Goal: Transaction & Acquisition: Purchase product/service

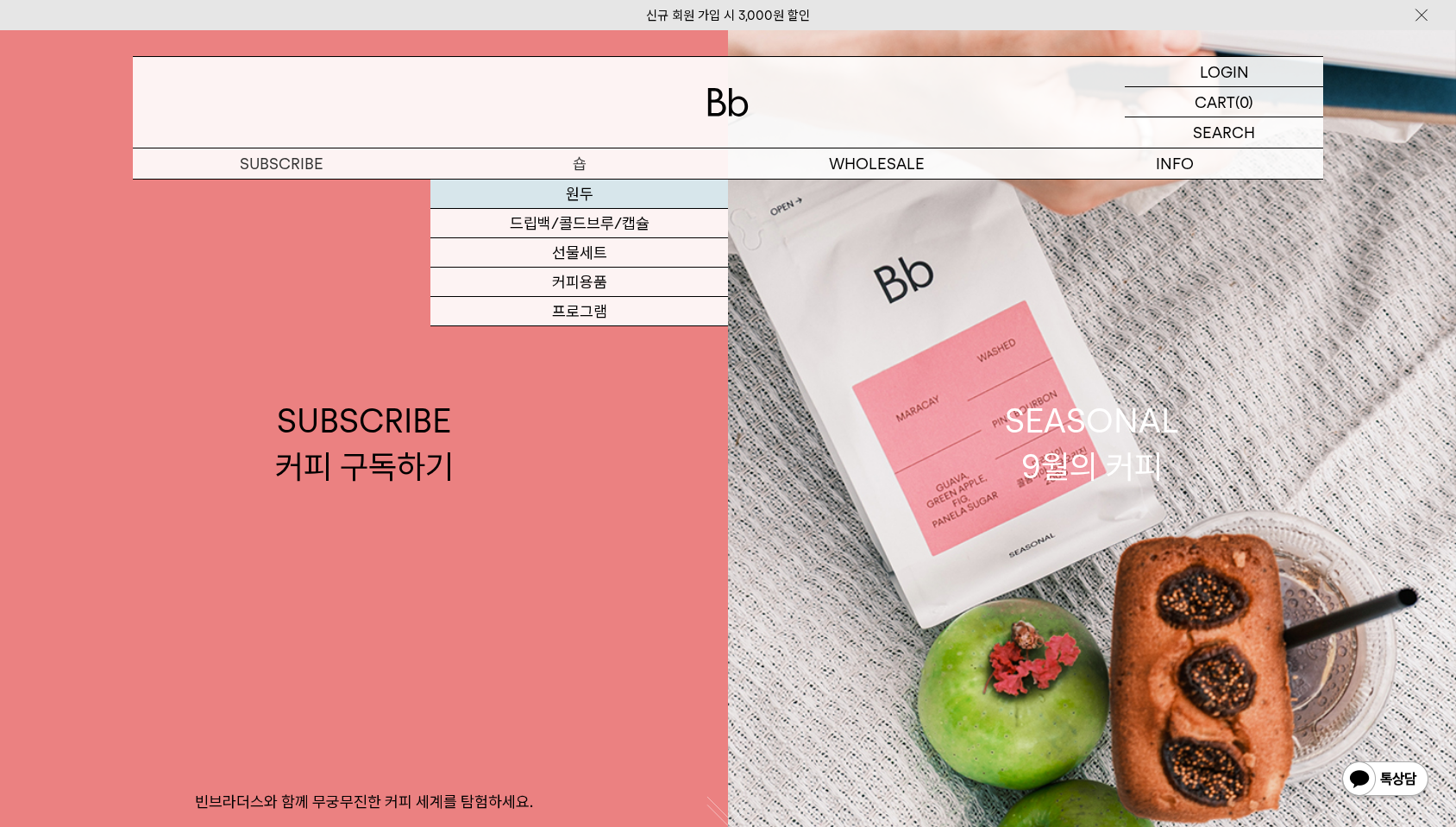
click at [569, 197] on link "원두" at bounding box center [579, 194] width 297 height 30
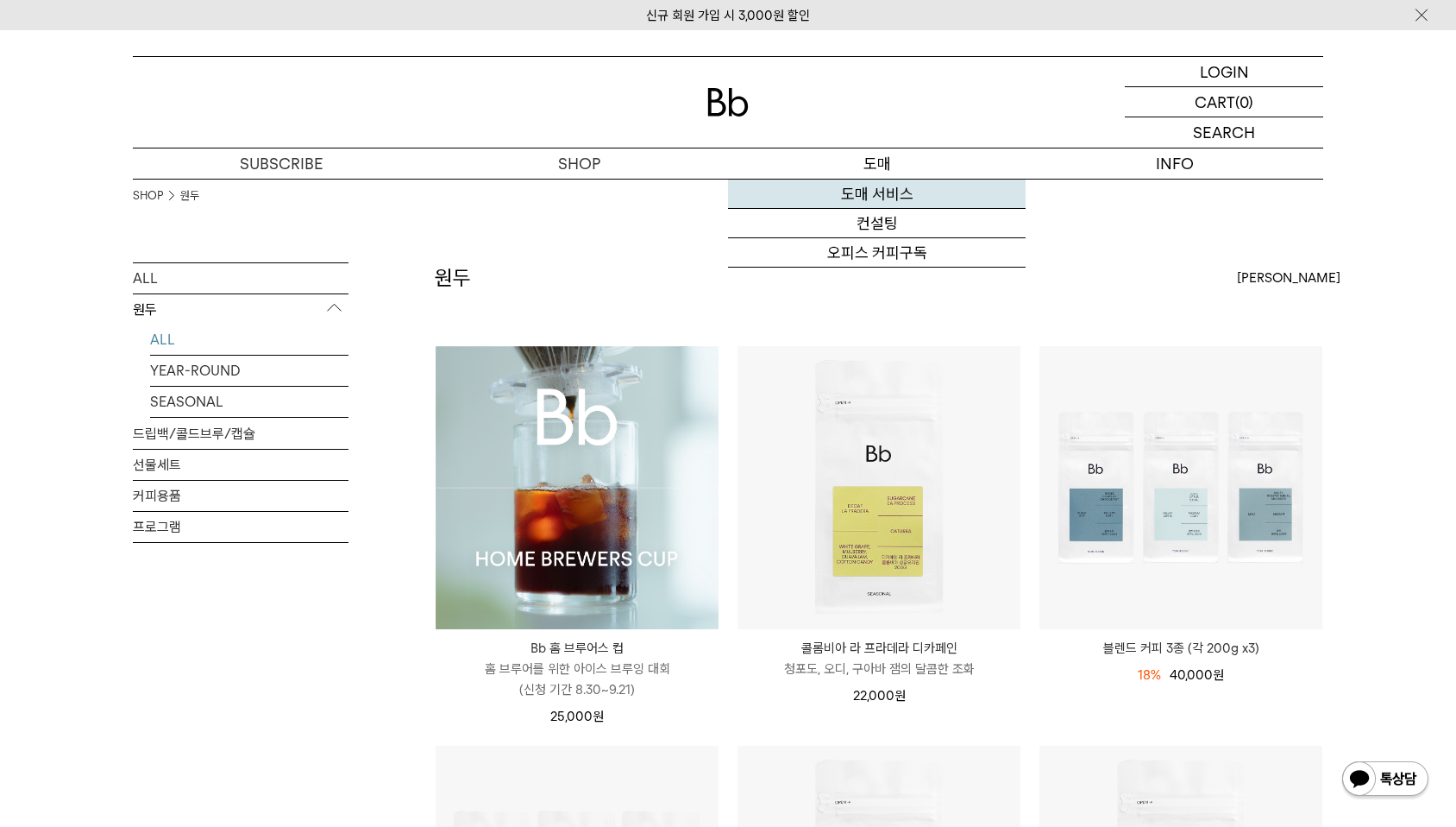
click at [867, 190] on link "도매 서비스" at bounding box center [876, 194] width 297 height 30
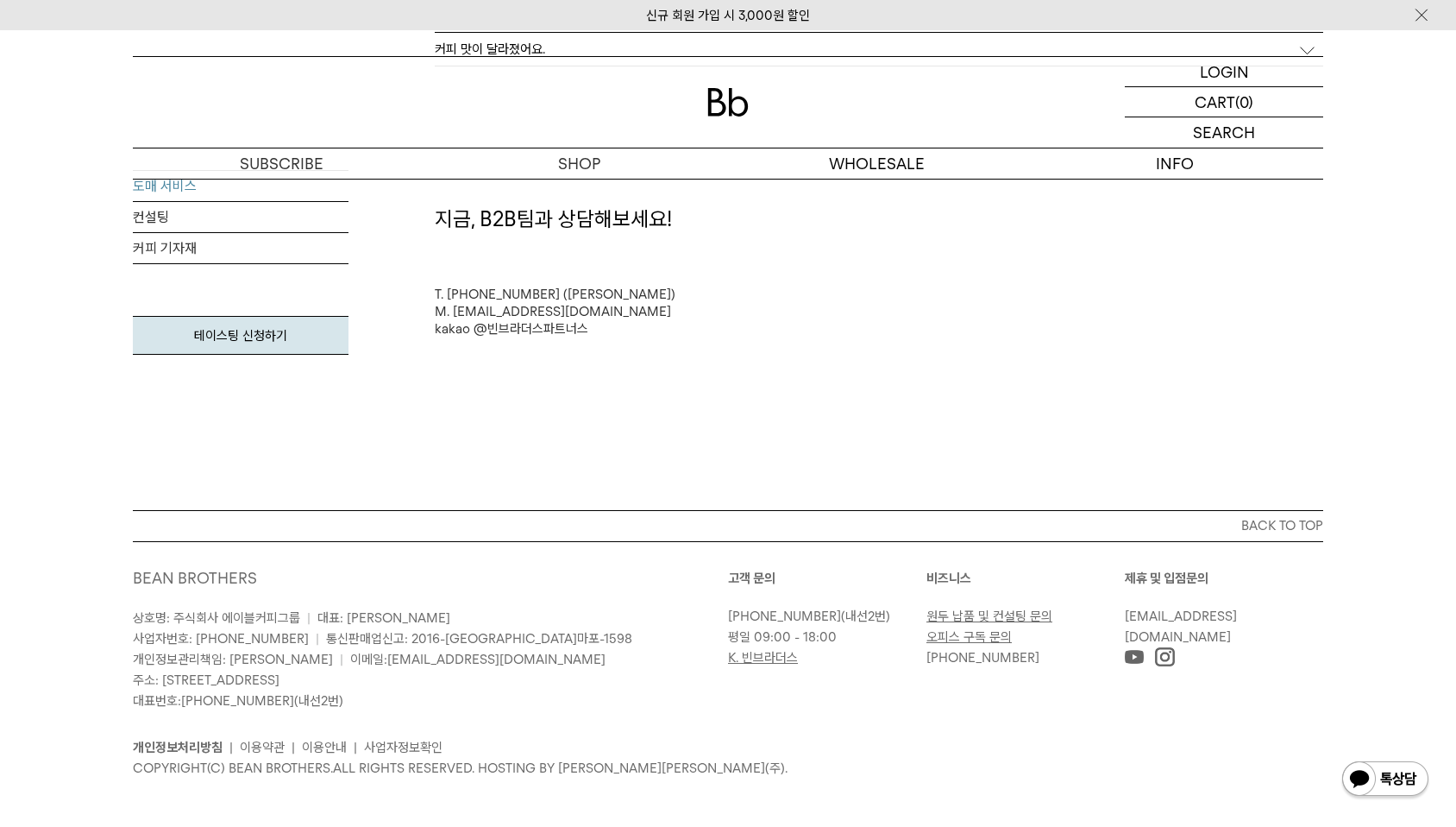
scroll to position [4849, 0]
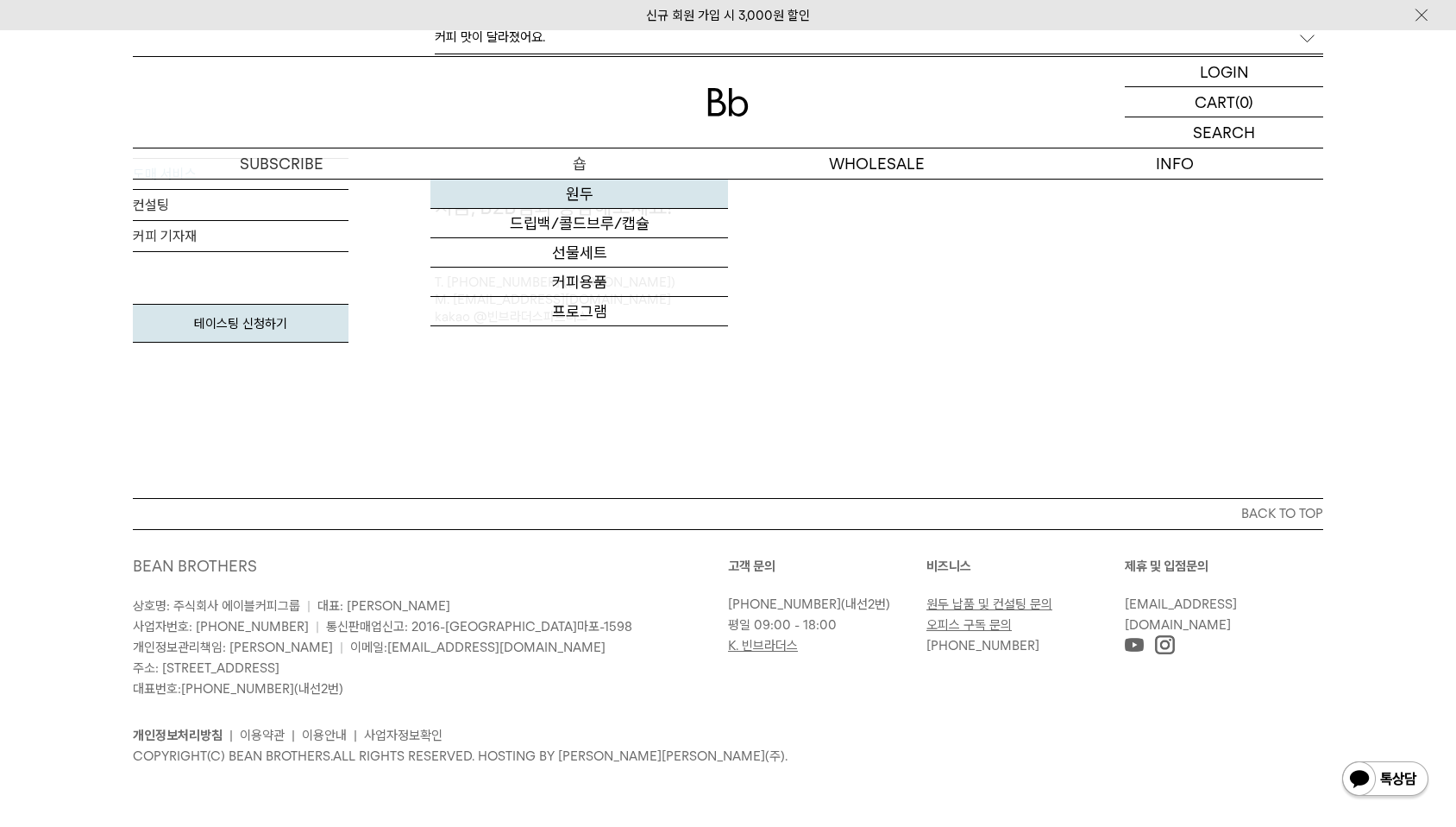
click at [574, 194] on link "원두" at bounding box center [579, 194] width 297 height 30
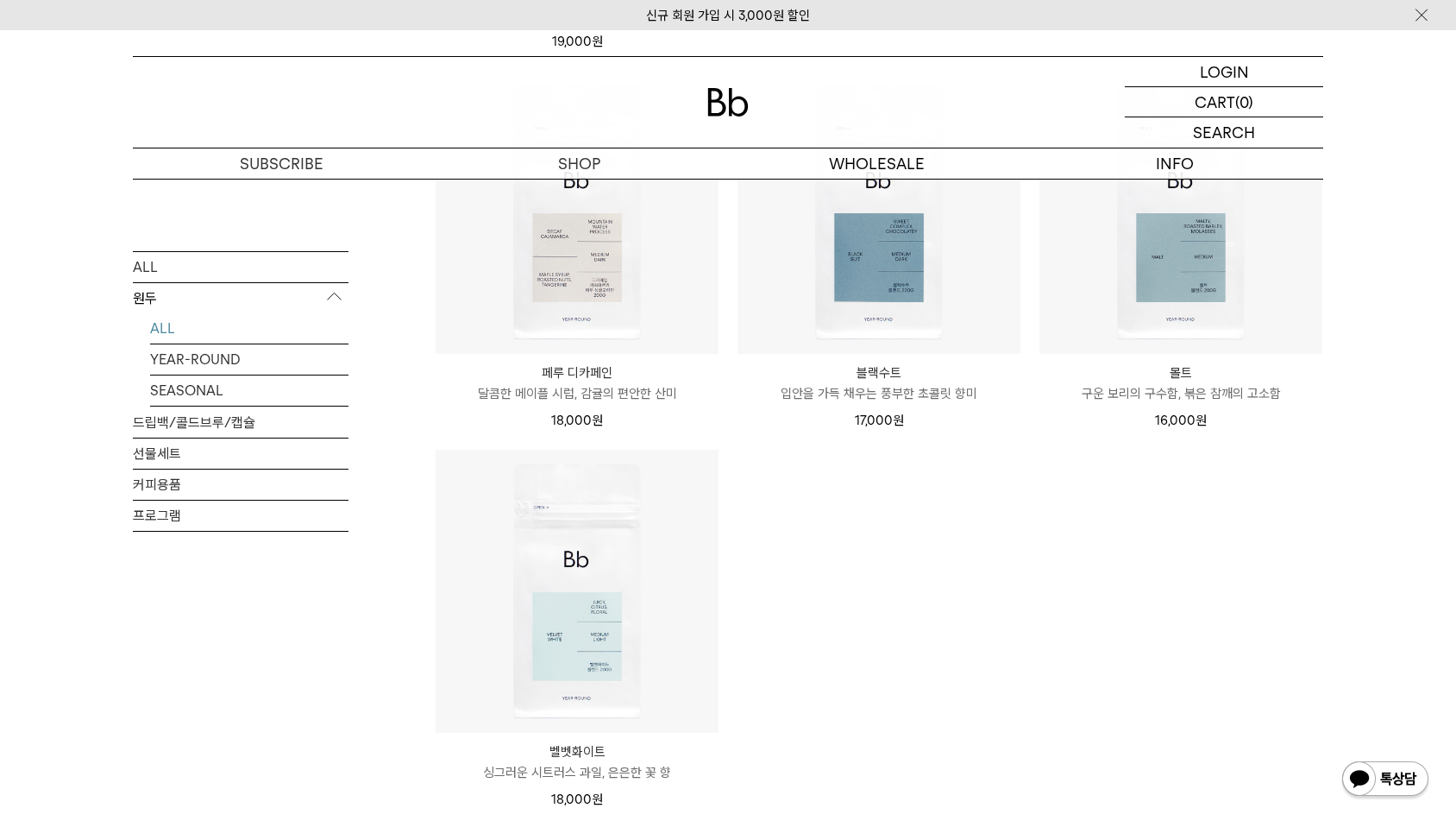
scroll to position [1470, 0]
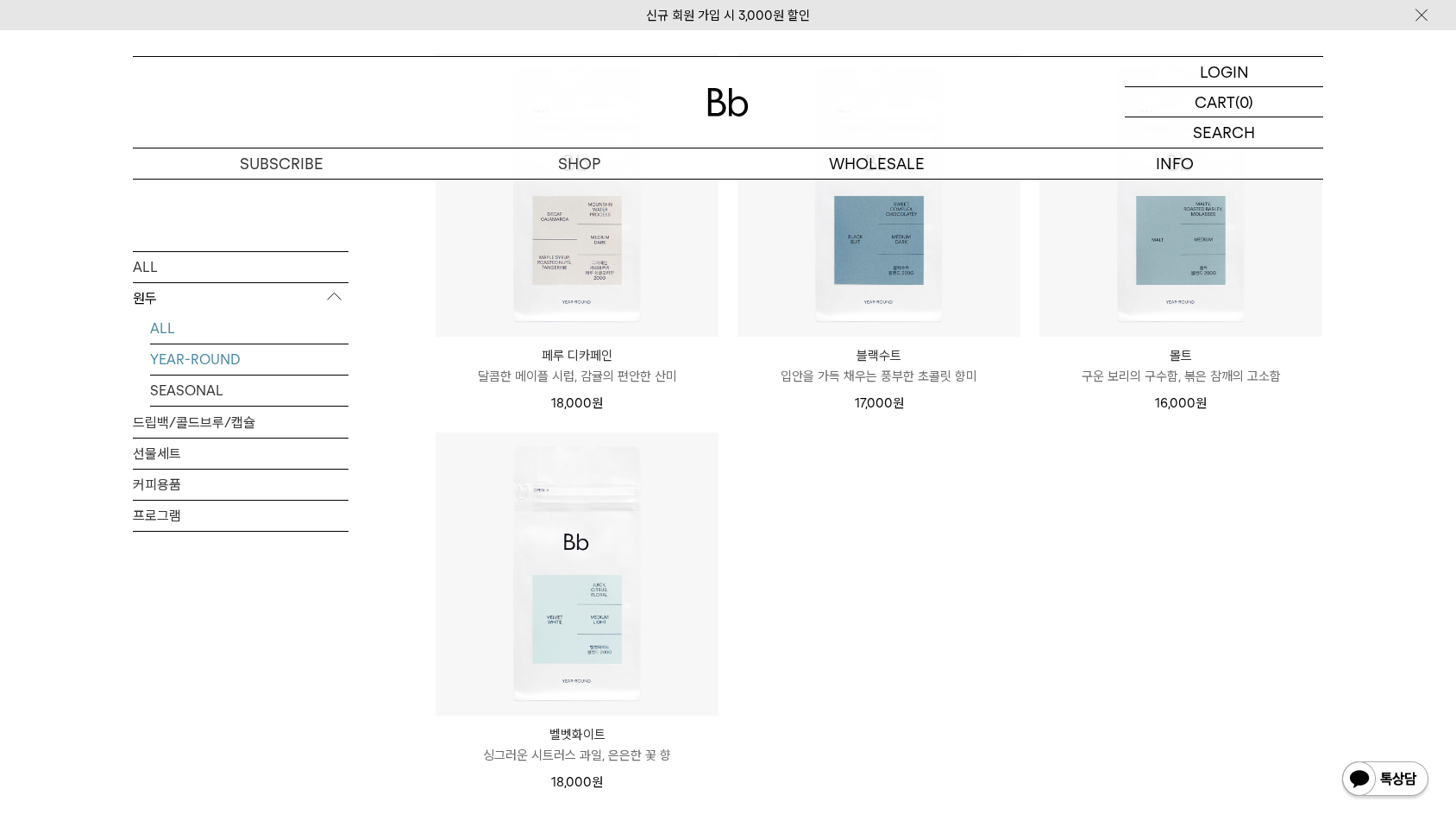
click at [219, 364] on link "YEAR-ROUND" at bounding box center [249, 359] width 198 height 31
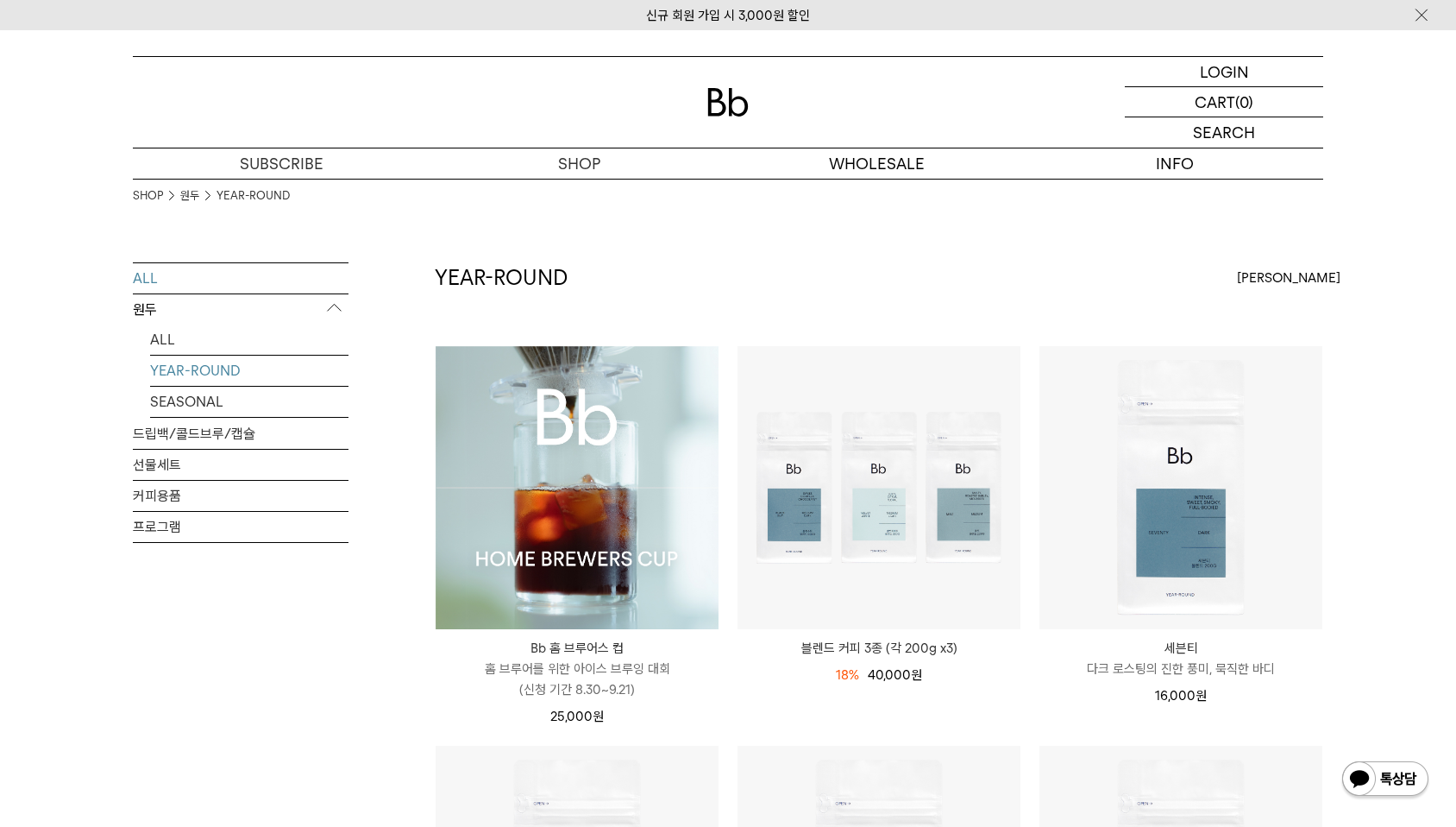
click at [194, 283] on link "ALL" at bounding box center [240, 278] width 215 height 31
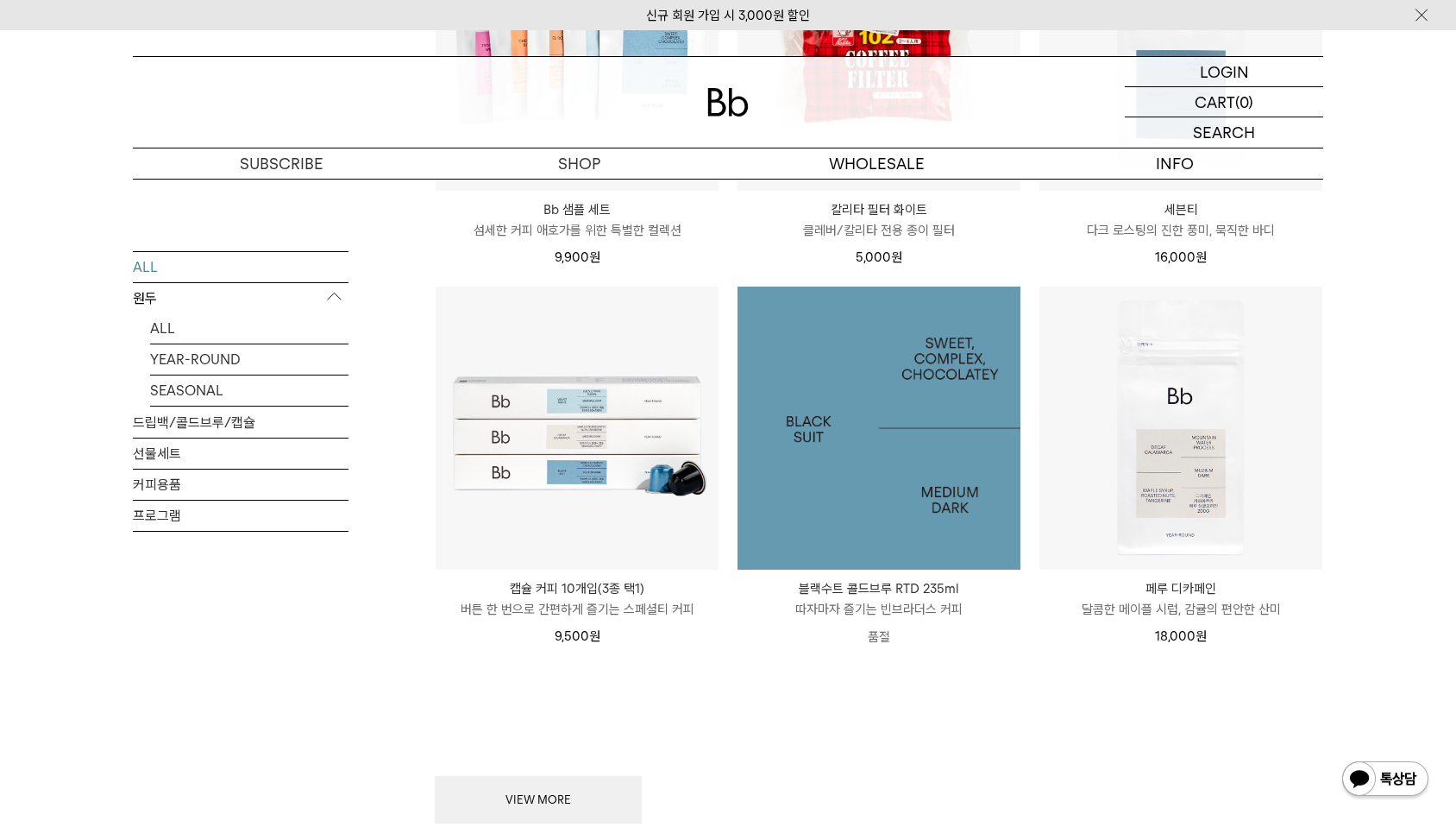
scroll to position [1996, 0]
